Goal: Task Accomplishment & Management: Use online tool/utility

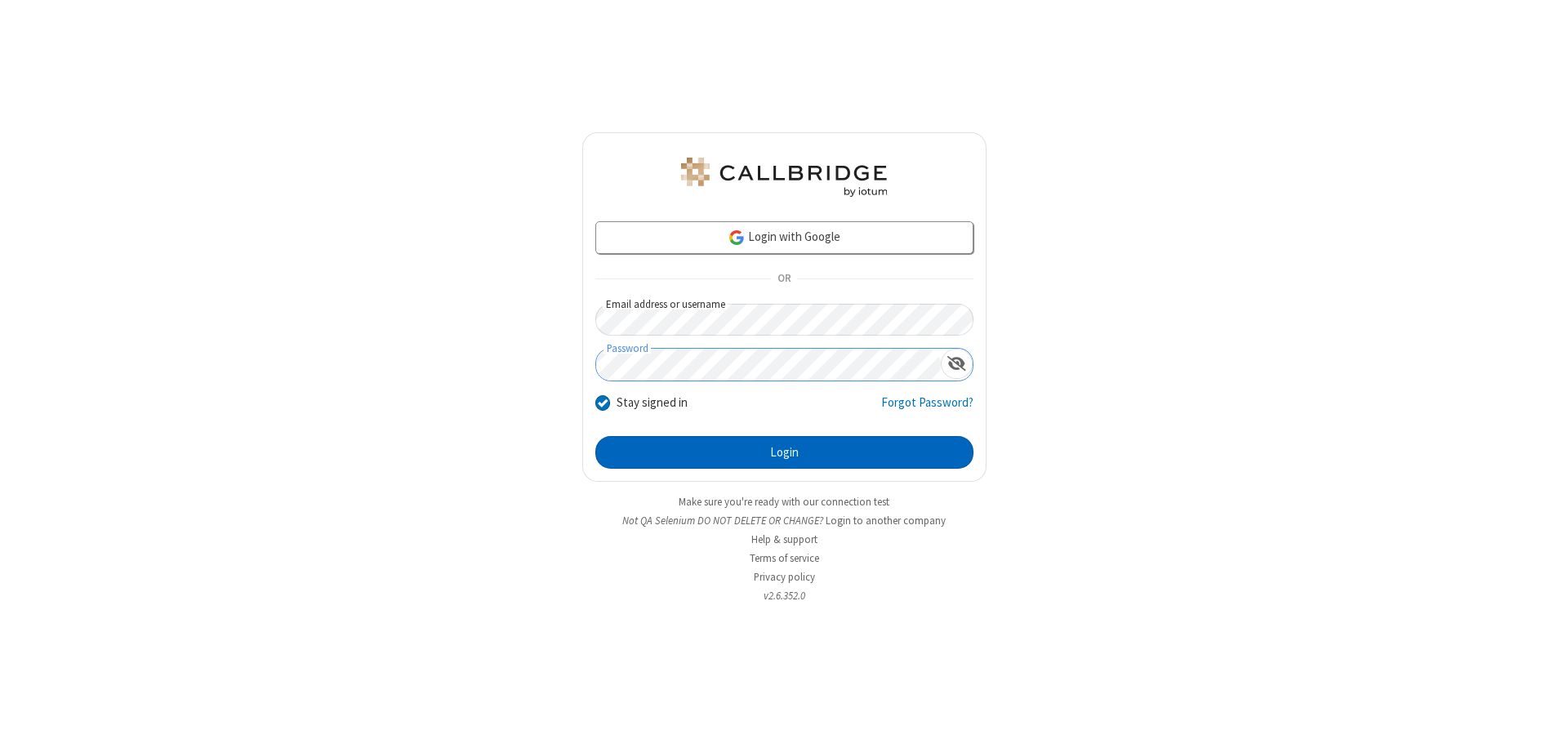
click at [784, 453] on button "Login" at bounding box center [784, 452] width 378 height 32
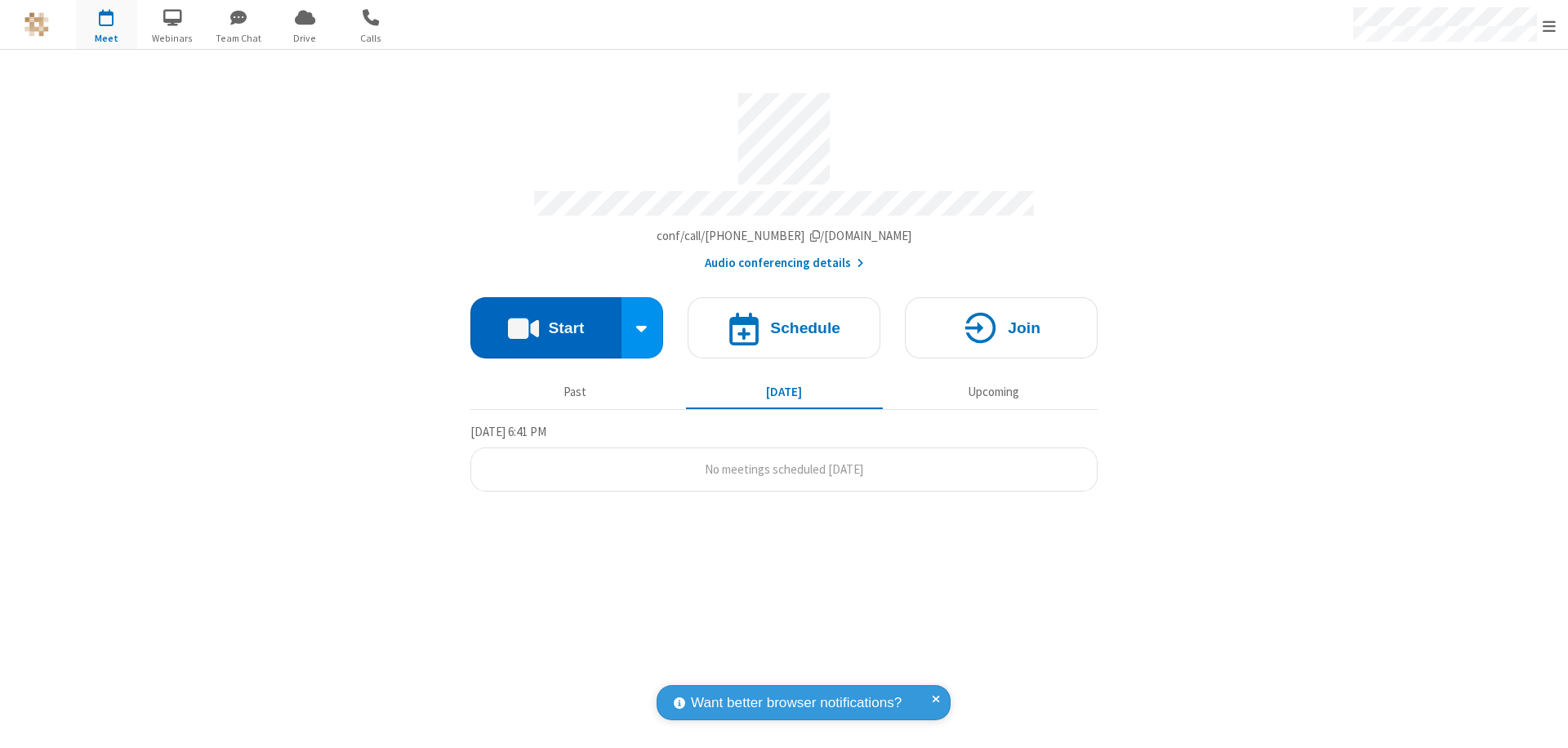
click at [545, 320] on button "Start" at bounding box center [545, 328] width 151 height 61
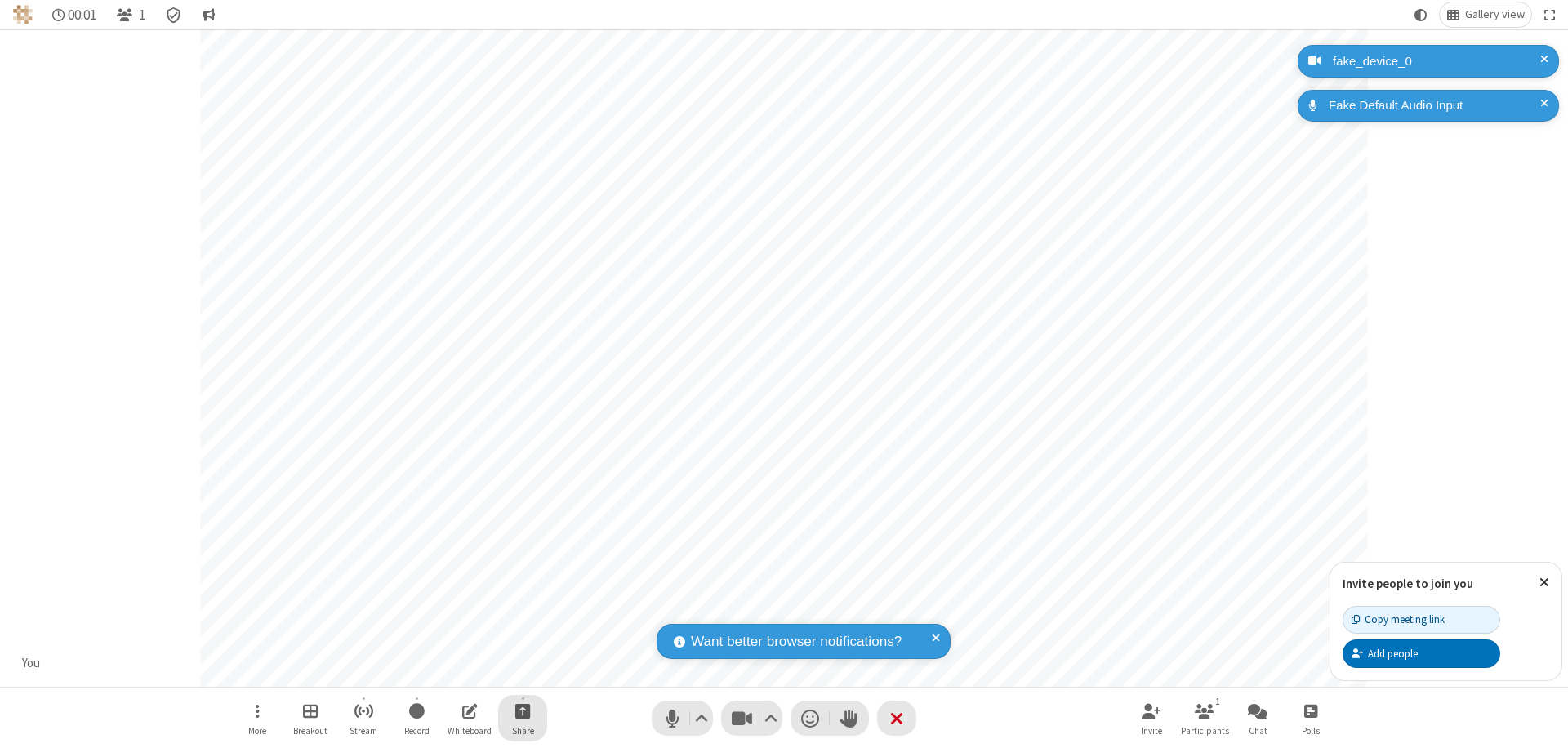
click at [523, 711] on span "Start sharing" at bounding box center [523, 710] width 16 height 20
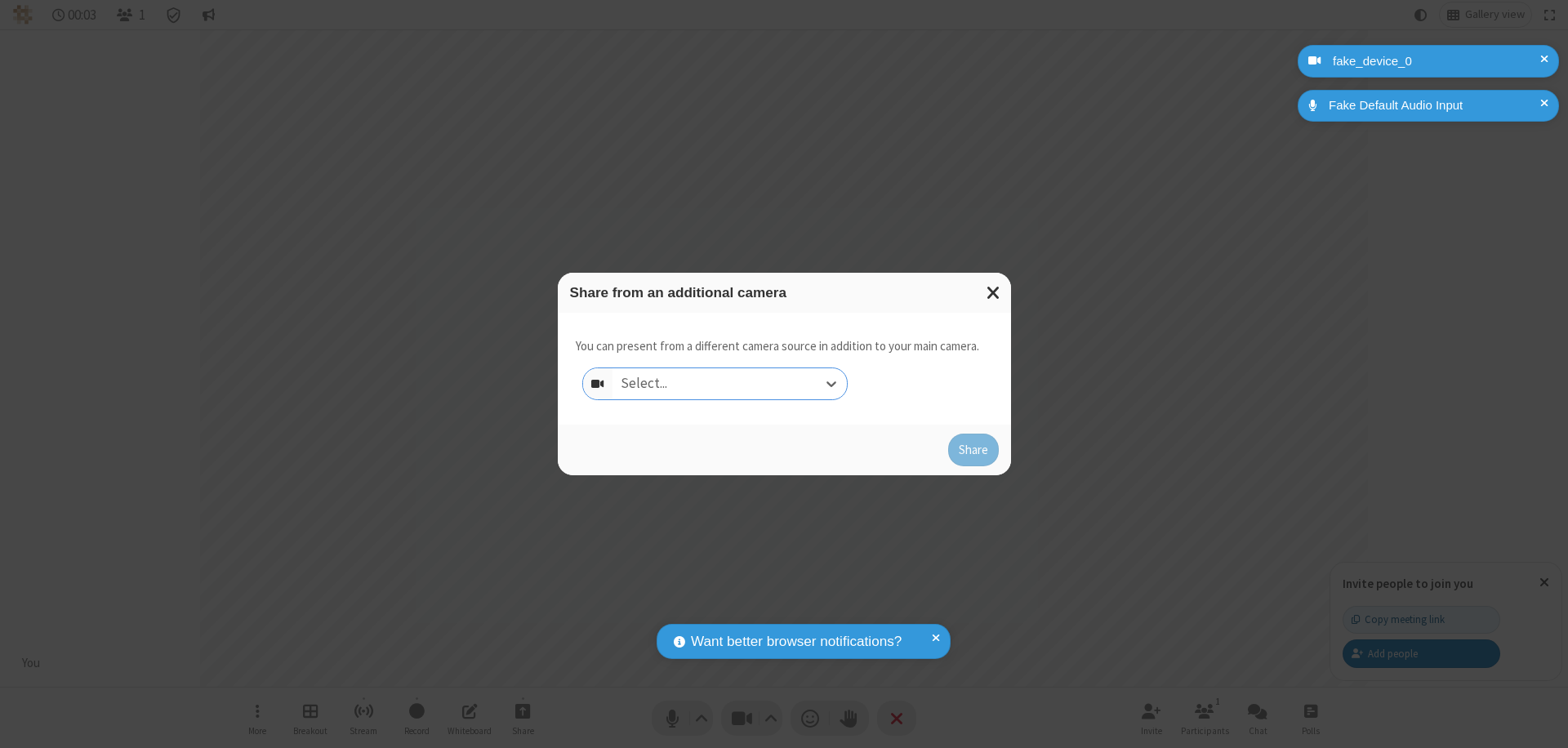
click at [729, 384] on div "Select..." at bounding box center [729, 384] width 234 height 31
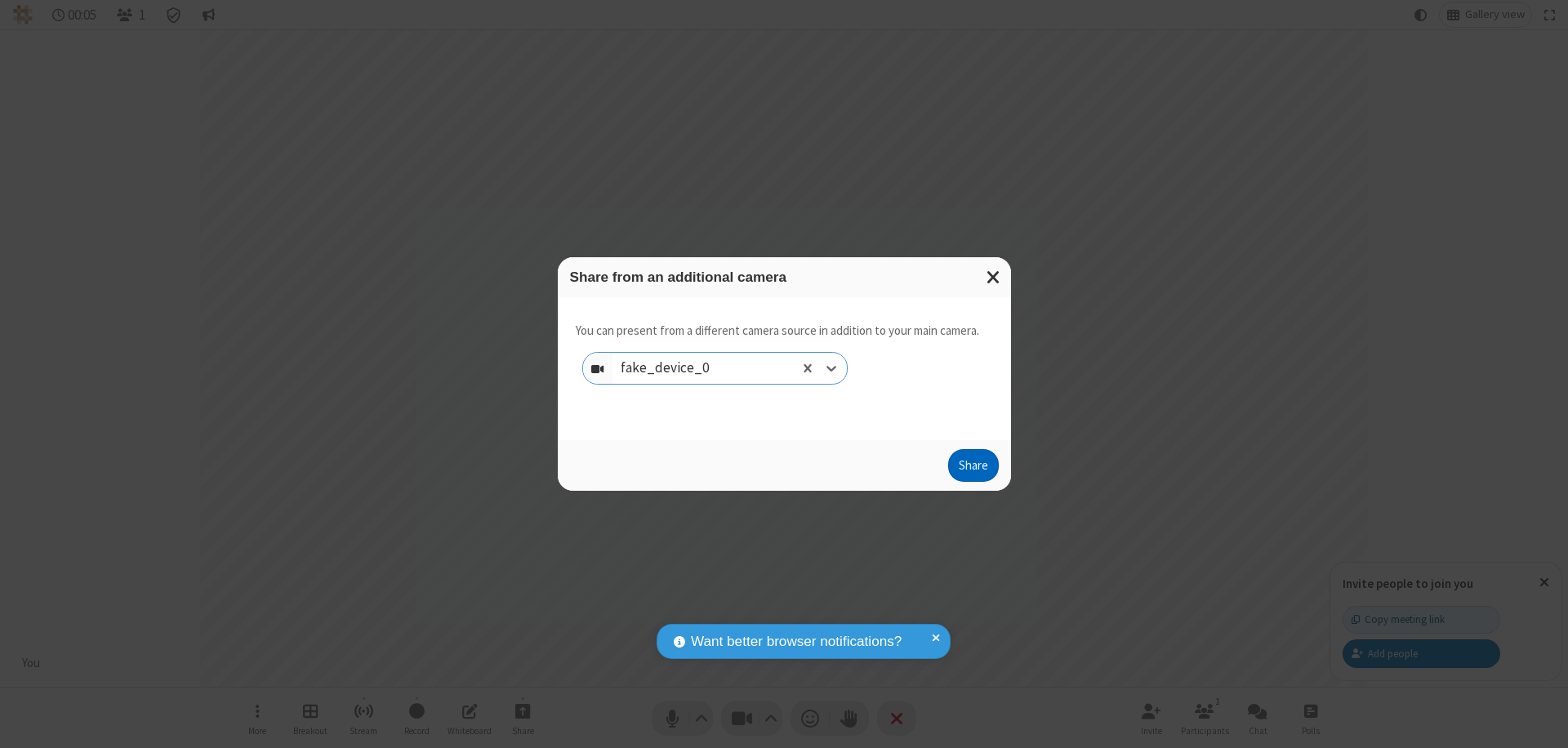
click at [972, 469] on button "Share" at bounding box center [973, 465] width 51 height 32
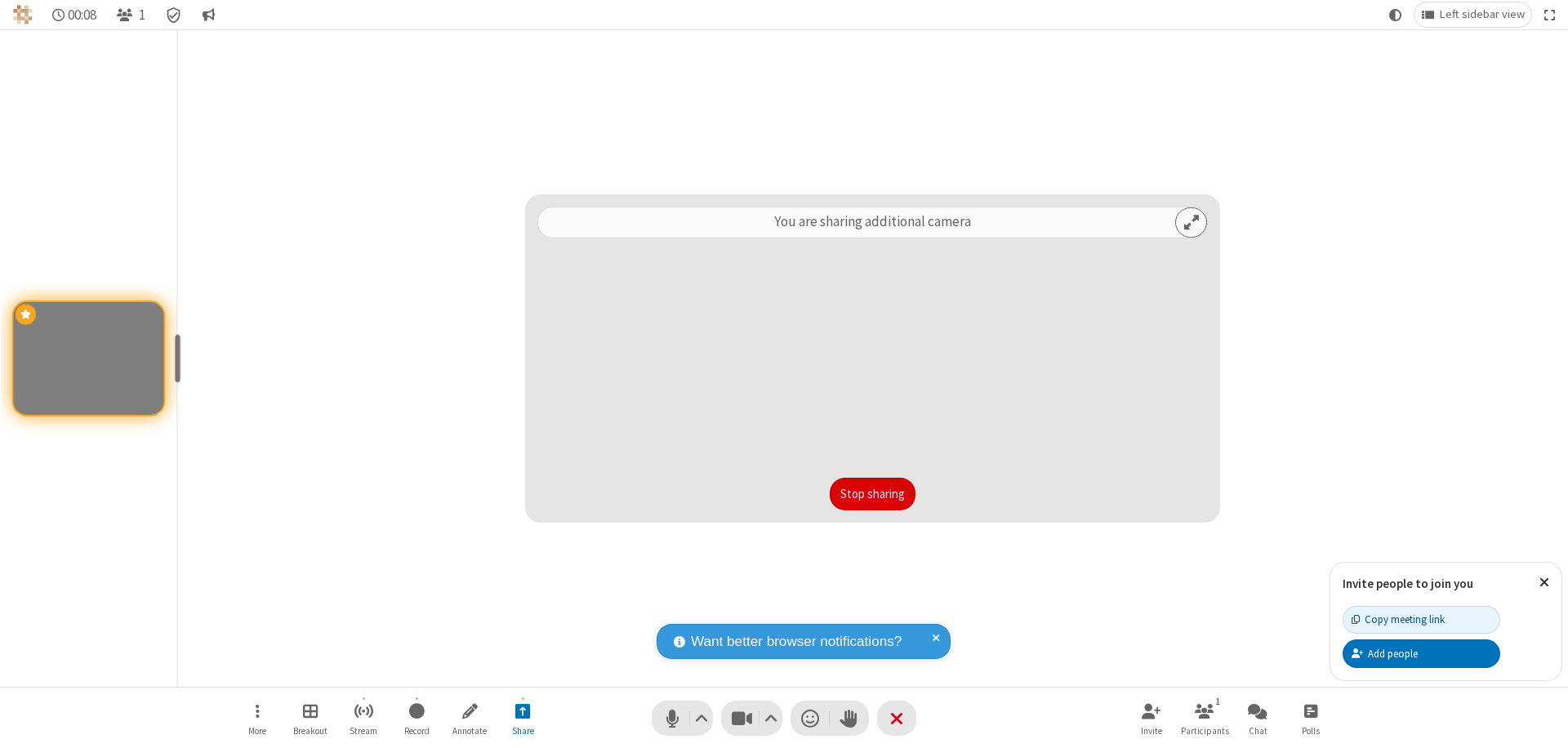
click at [872, 494] on button "Stop sharing" at bounding box center [873, 493] width 86 height 32
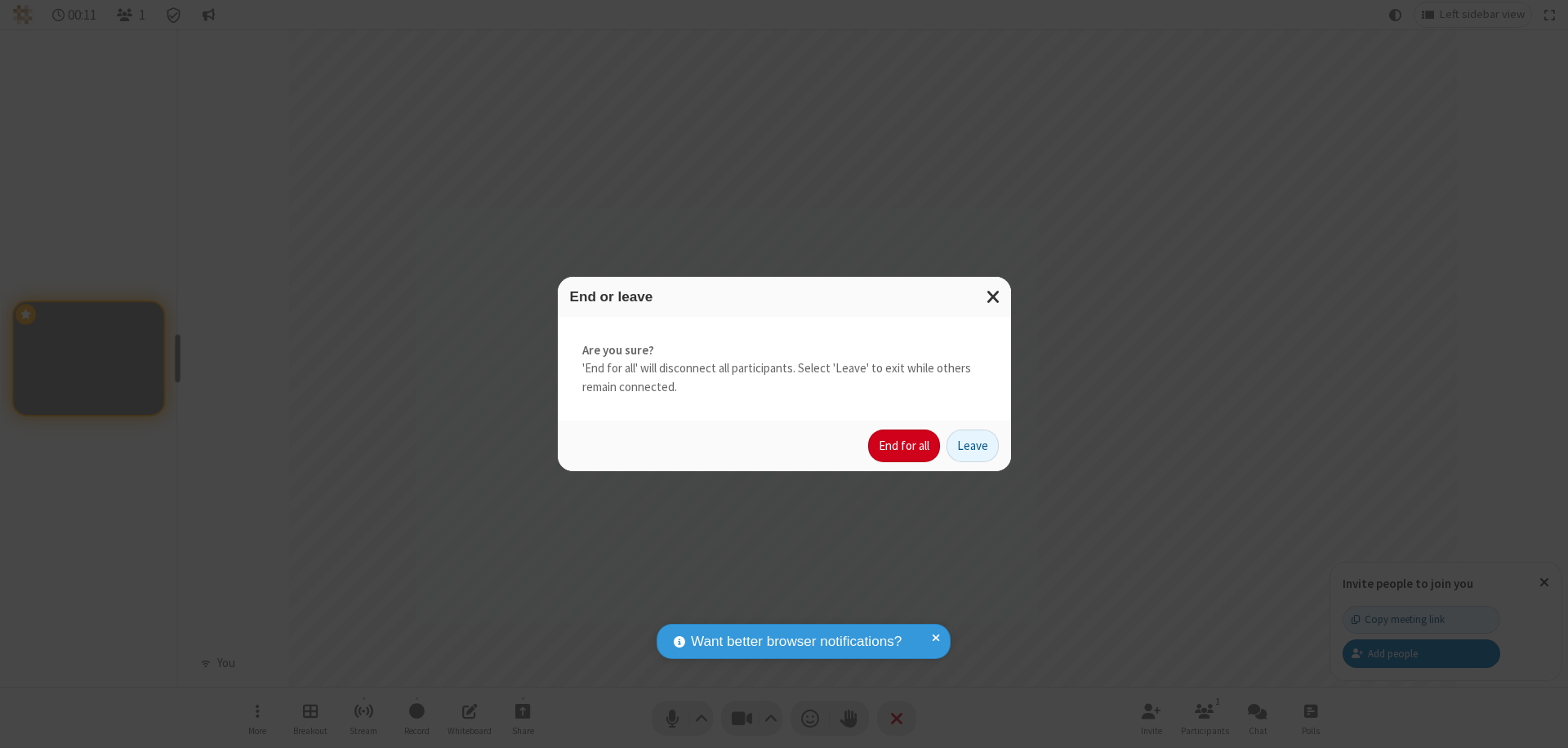
click at [905, 446] on button "End for all" at bounding box center [904, 445] width 72 height 32
